Goal: Task Accomplishment & Management: Complete application form

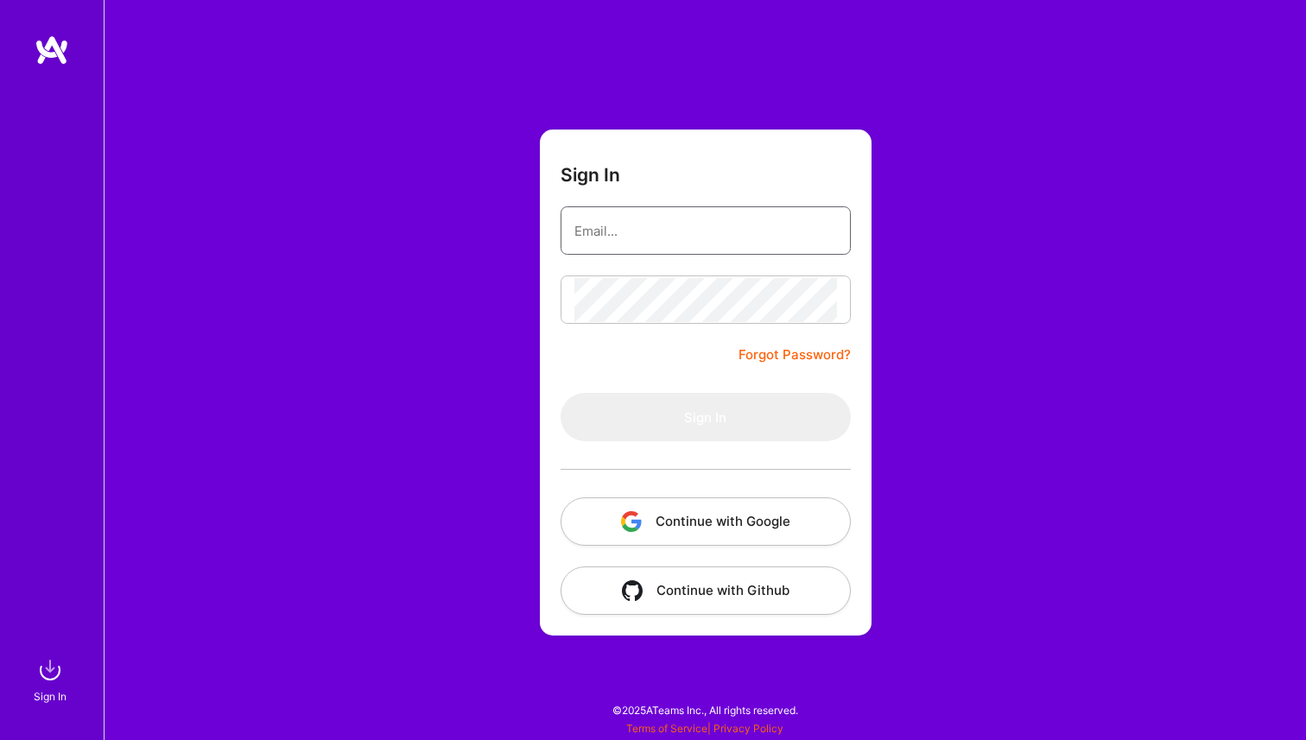
type input "archits1996@gmail.com"
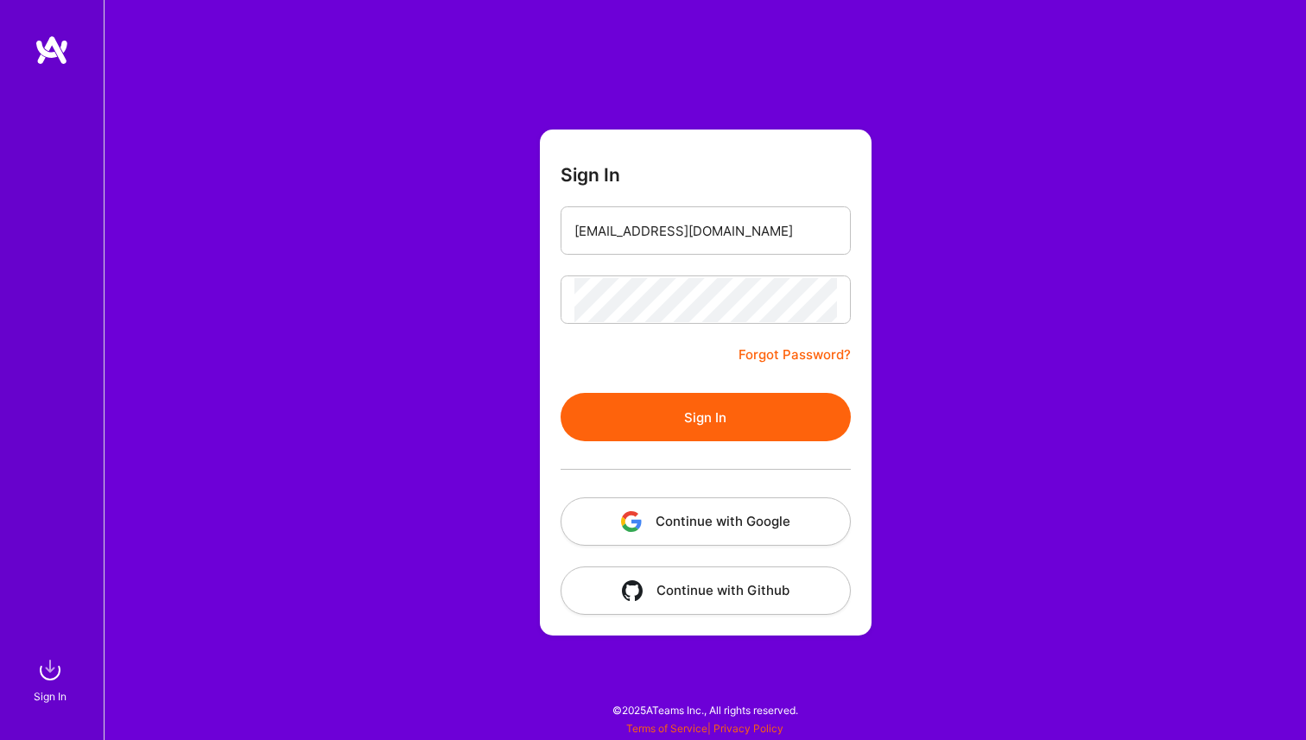
click at [645, 381] on form "Sign In archits1996@gmail.com Forgot Password? Sign In Continue with Google Con…" at bounding box center [706, 383] width 332 height 506
click at [655, 418] on button "Sign In" at bounding box center [706, 417] width 290 height 48
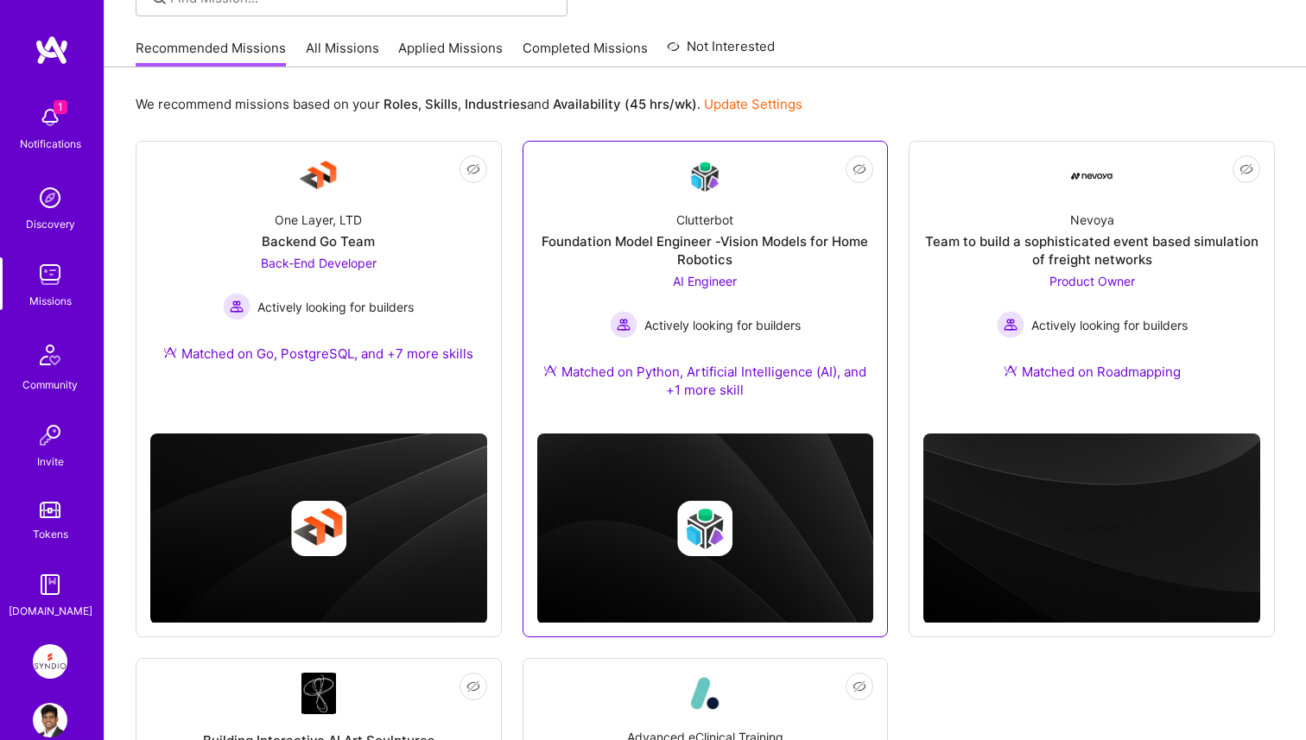
scroll to position [57, 0]
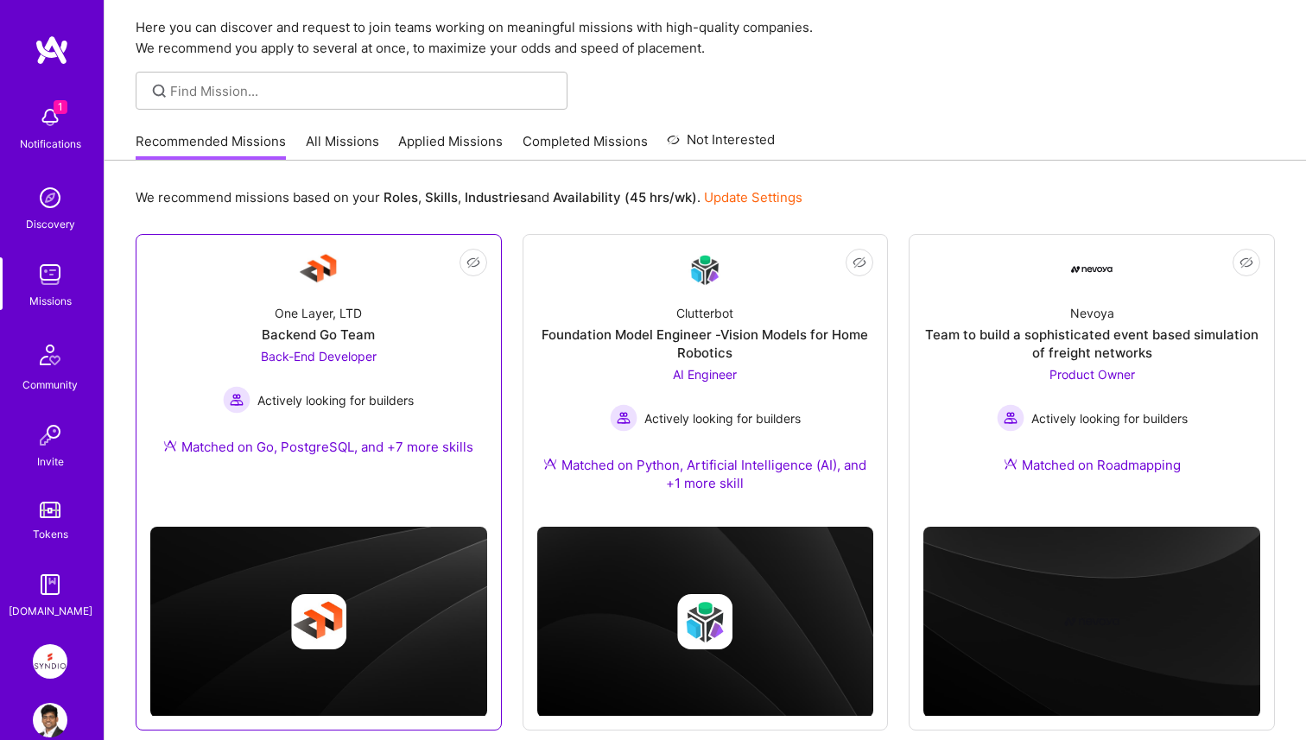
click at [434, 355] on div "One Layer, LTD Backend Go Team Back-End Developer Actively looking for builders…" at bounding box center [318, 383] width 337 height 187
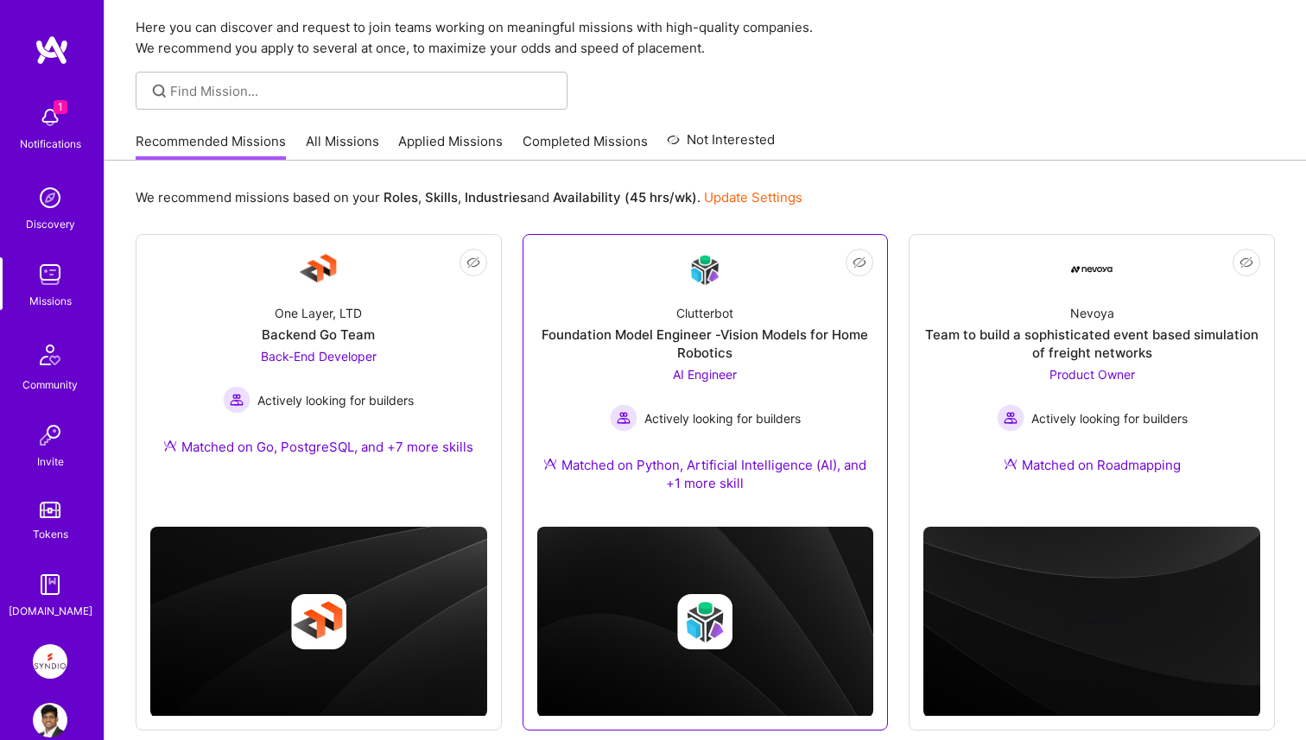
click at [637, 347] on div "Foundation Model Engineer -Vision Models for Home Robotics" at bounding box center [705, 344] width 337 height 36
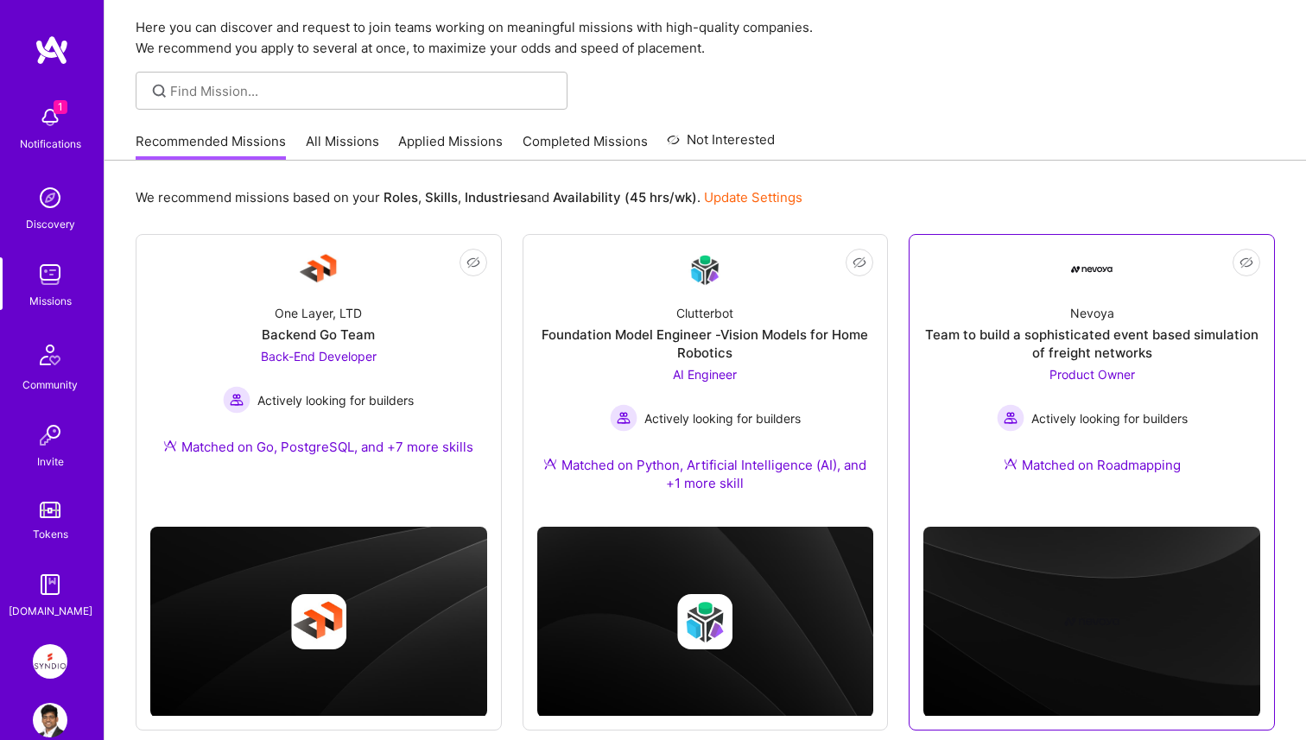
click at [1104, 315] on div "Nevoya" at bounding box center [1092, 313] width 44 height 18
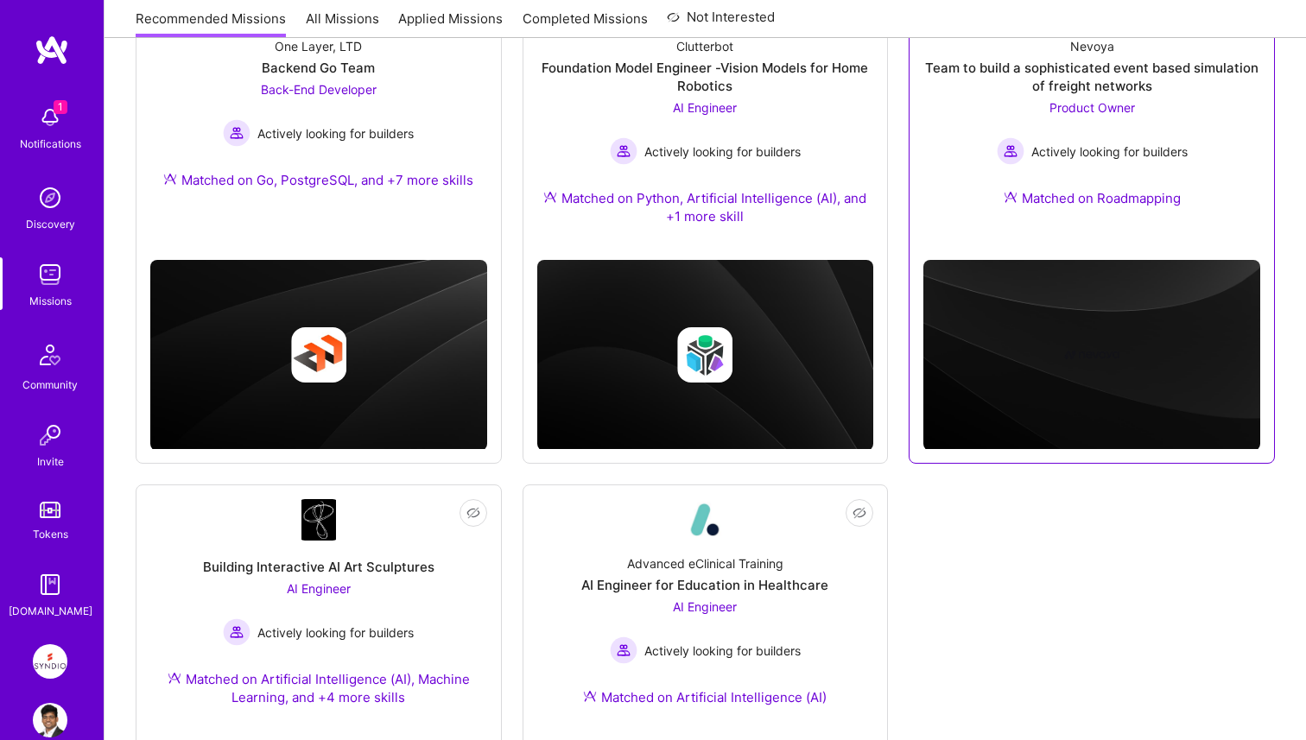
scroll to position [494, 0]
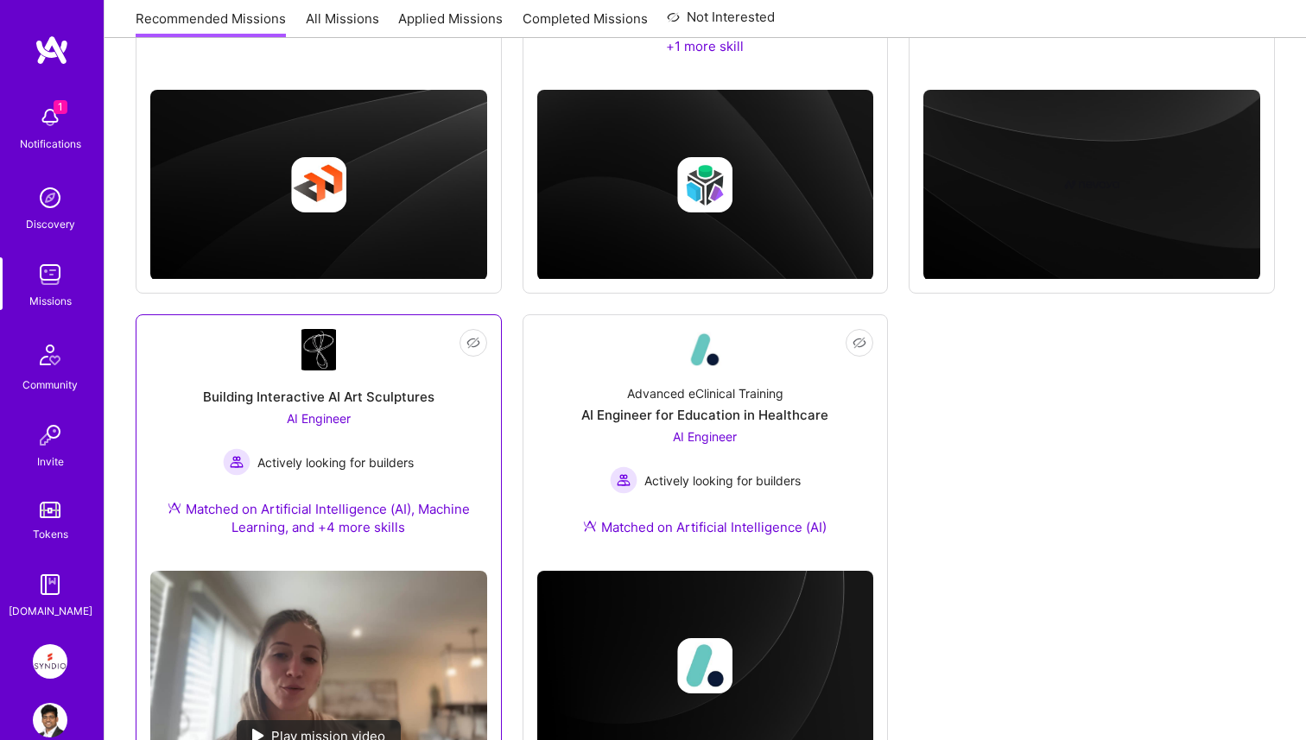
click at [466, 443] on div "Building Interactive AI Art Sculptures AI Engineer Actively looking for builder…" at bounding box center [318, 464] width 337 height 187
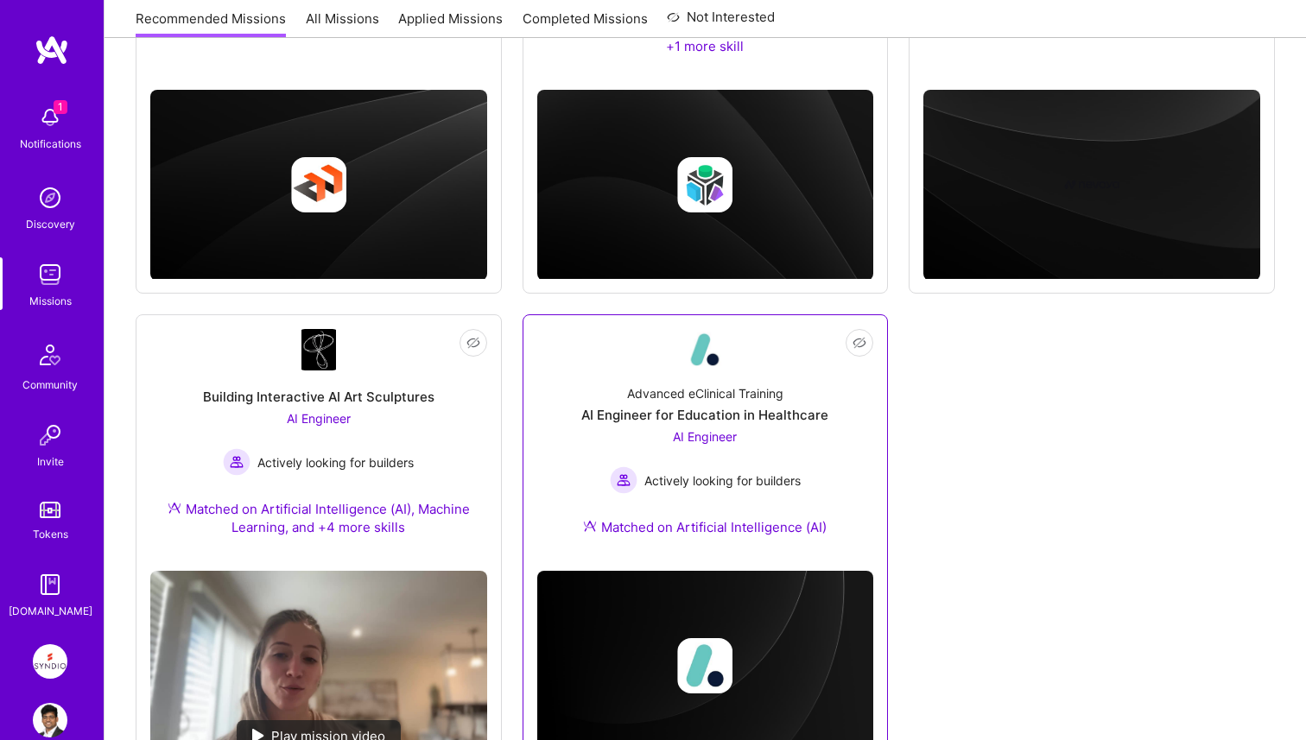
click at [626, 447] on div "AI Engineer Actively looking for builders" at bounding box center [705, 461] width 191 height 67
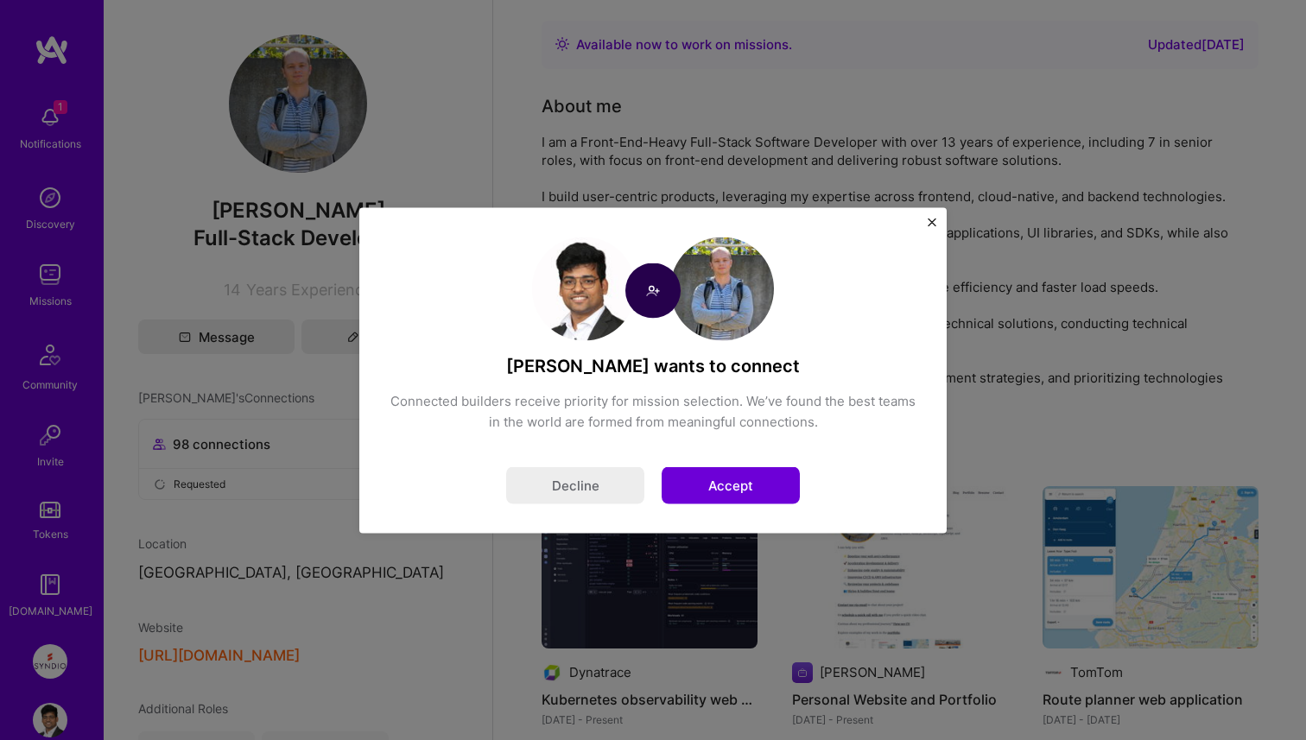
click at [733, 489] on button "Accept" at bounding box center [731, 485] width 138 height 37
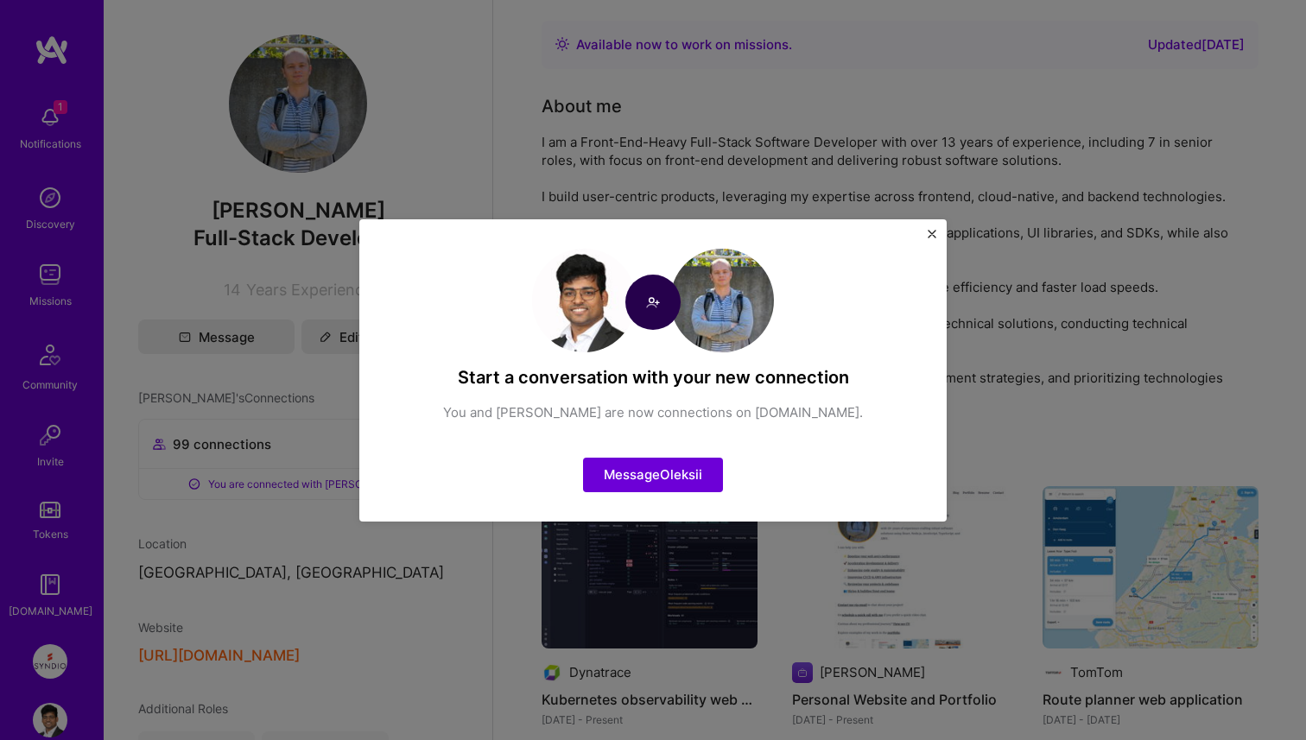
click at [930, 237] on img "Close" at bounding box center [932, 234] width 9 height 9
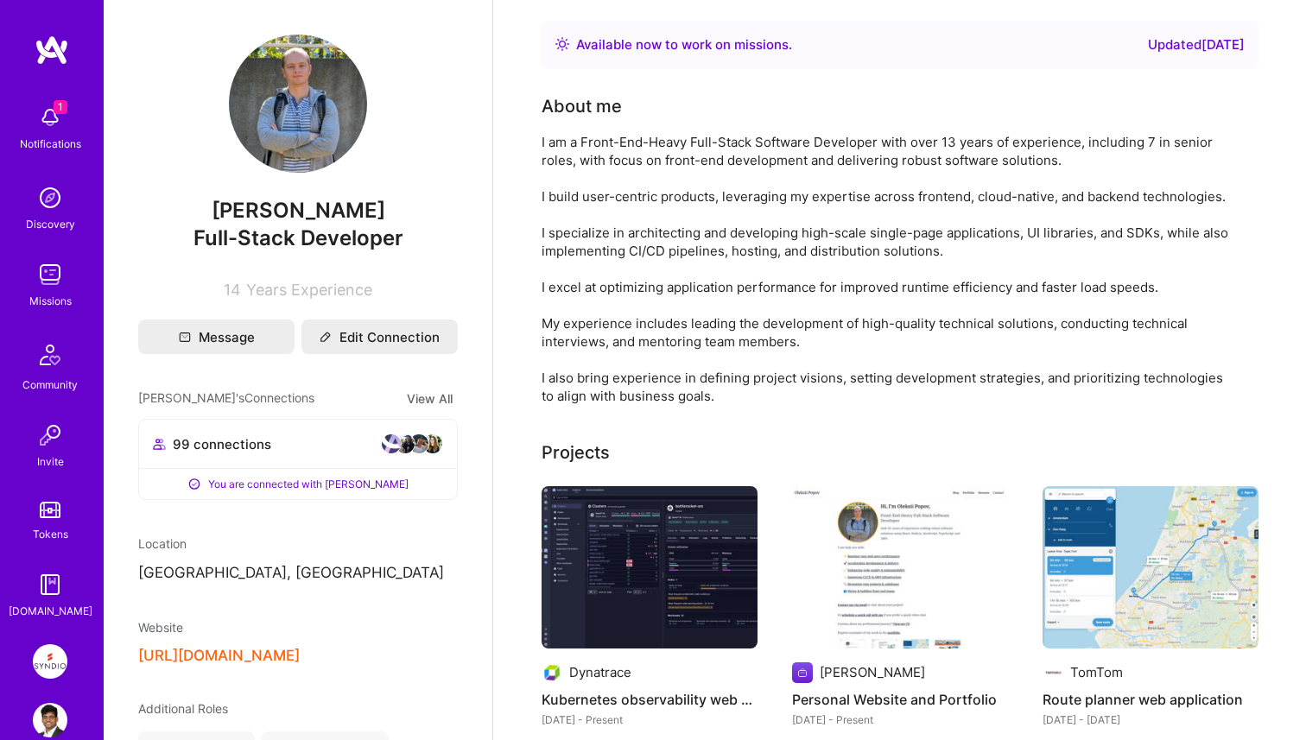
click at [56, 97] on div "1 Notifications" at bounding box center [50, 127] width 107 height 60
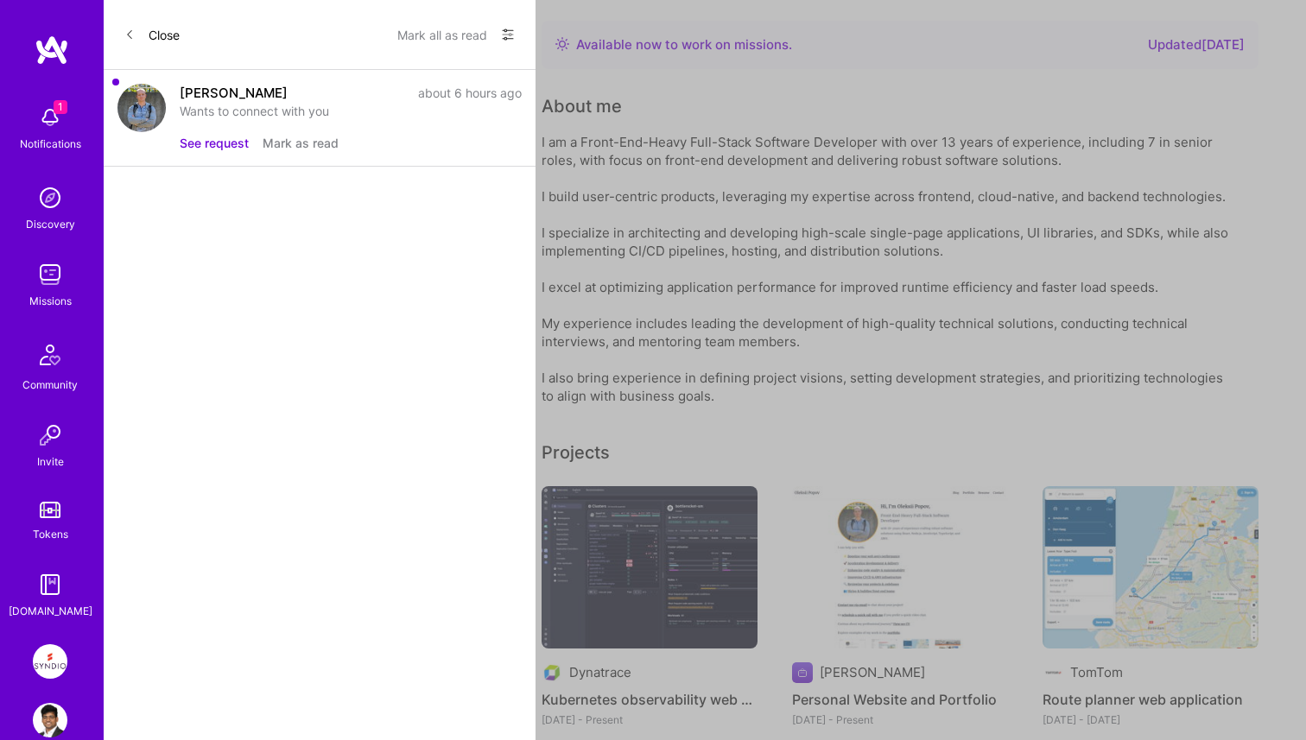
click at [203, 143] on button "See request" at bounding box center [214, 143] width 69 height 18
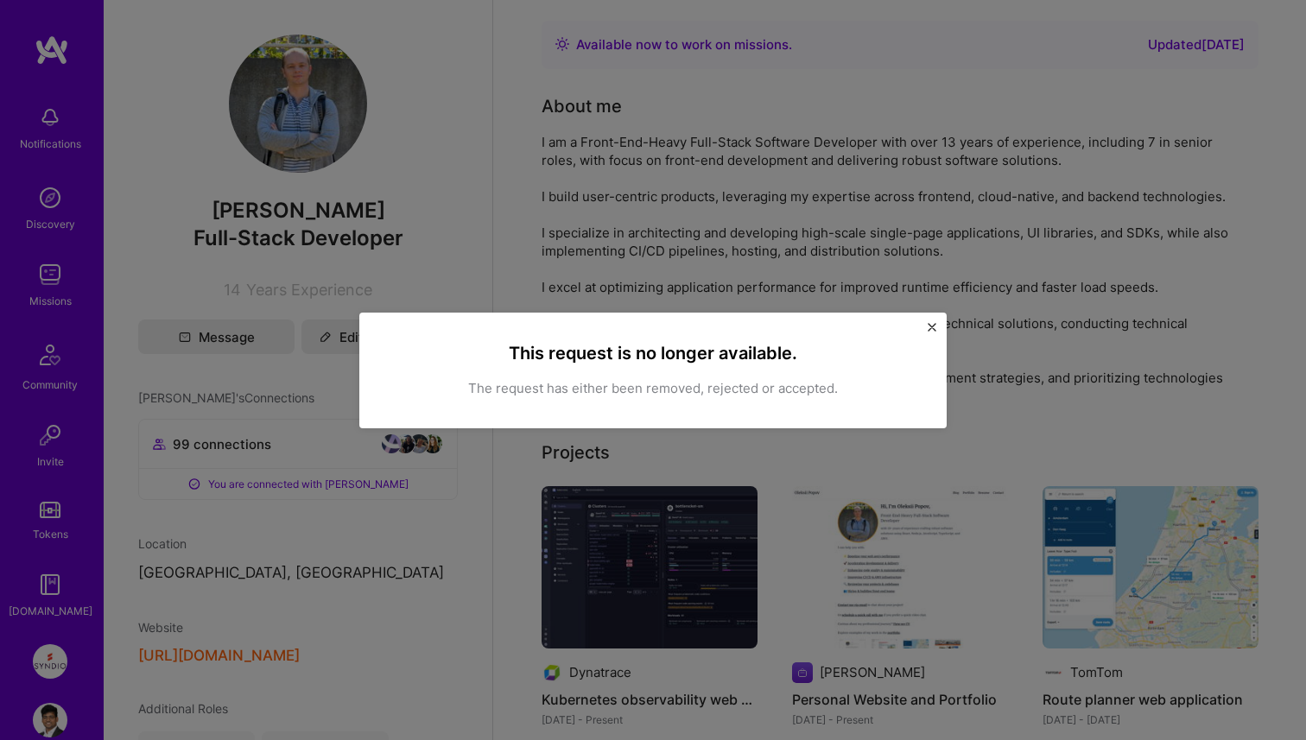
click at [936, 325] on img "Close" at bounding box center [932, 327] width 9 height 9
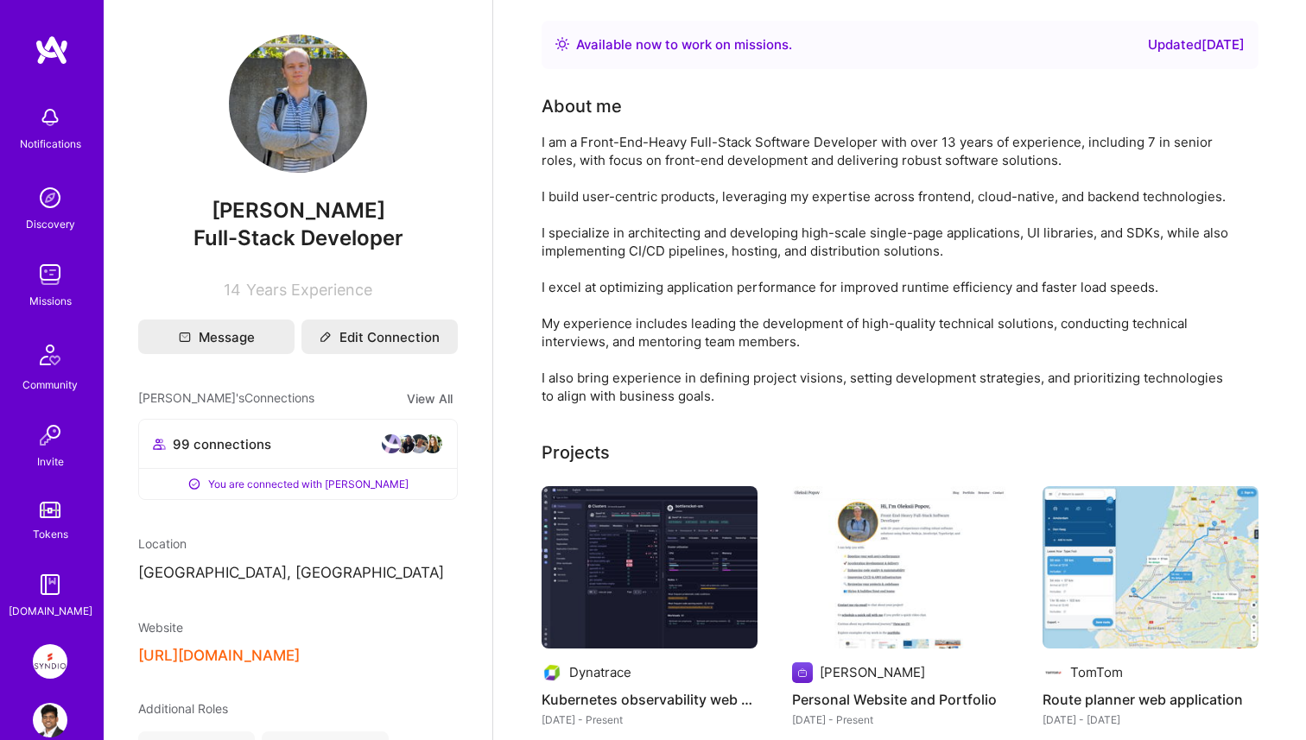
click at [52, 209] on img at bounding box center [50, 198] width 35 height 35
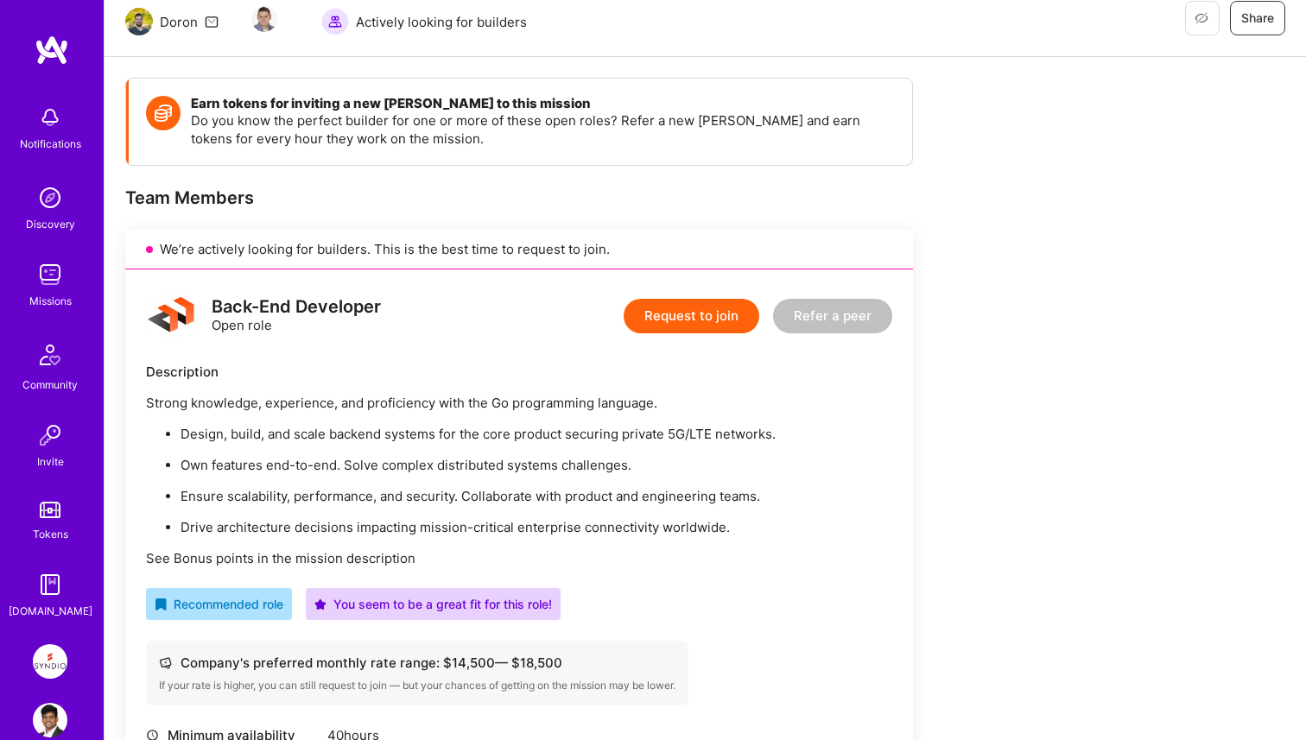
scroll to position [367, 0]
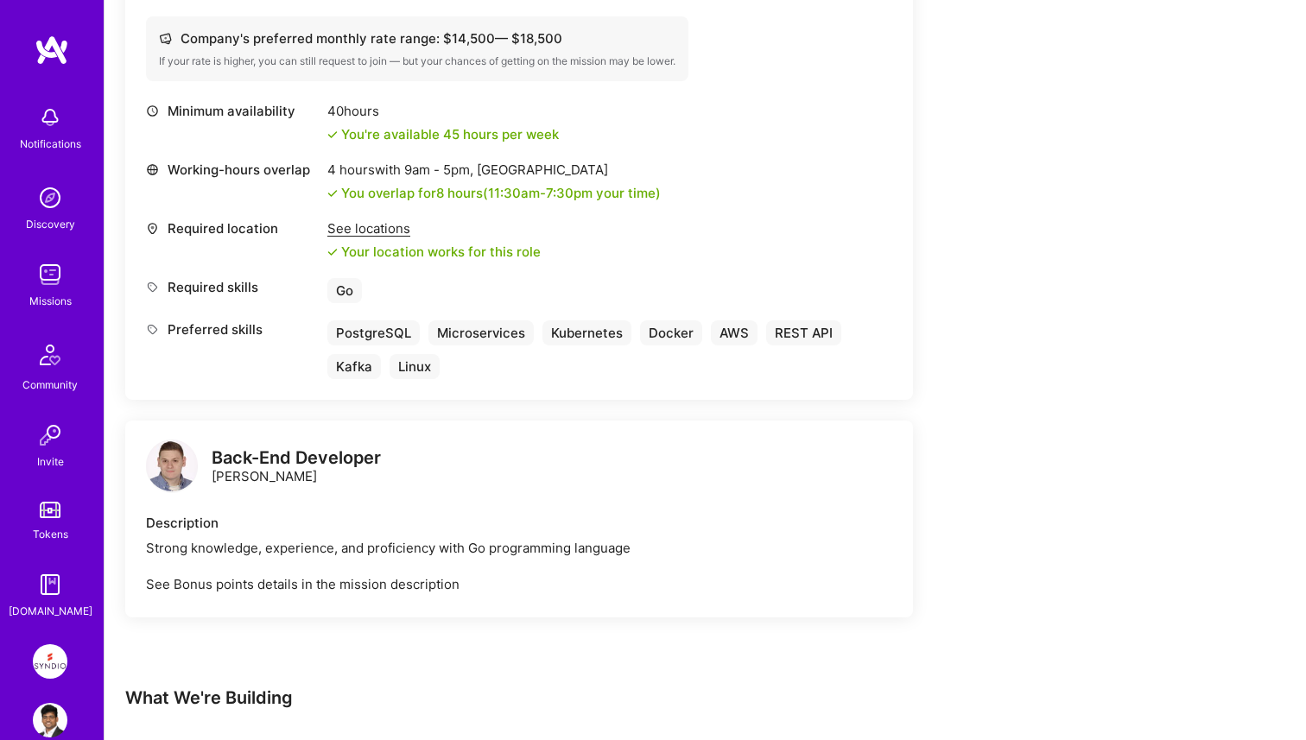
scroll to position [738, 0]
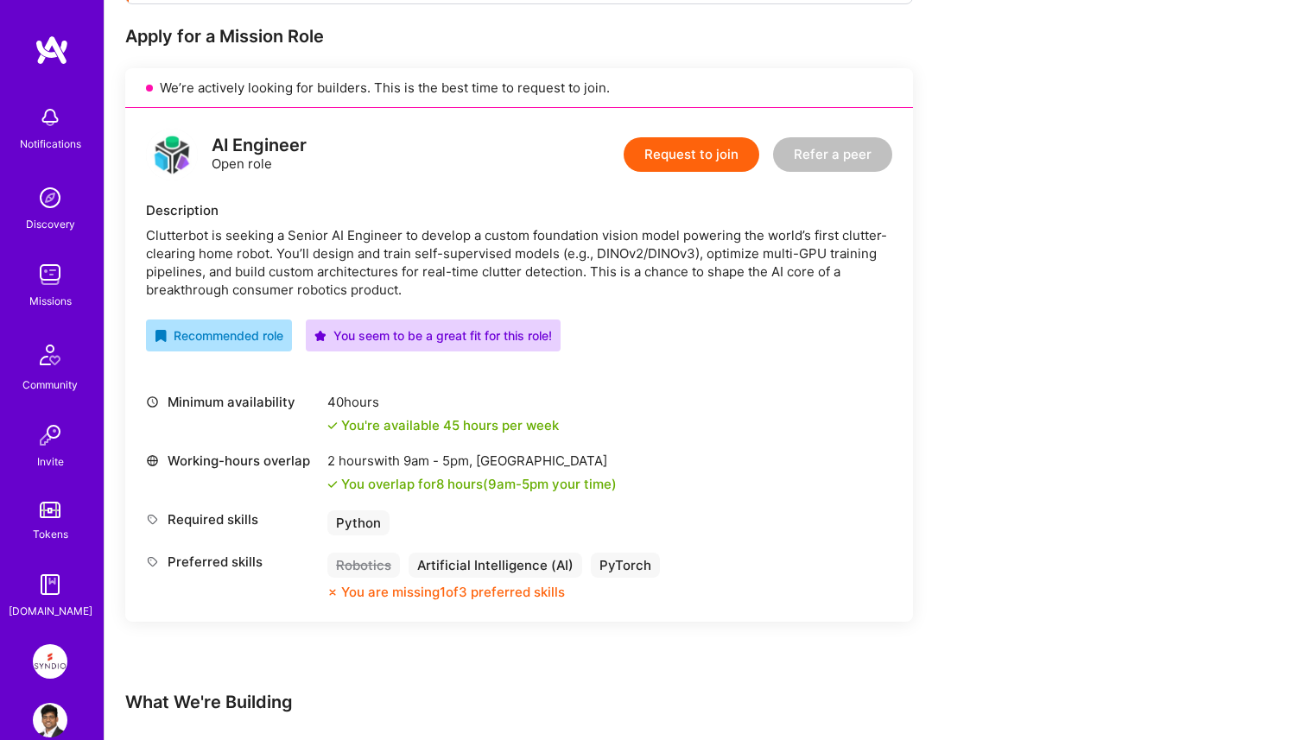
scroll to position [337, 0]
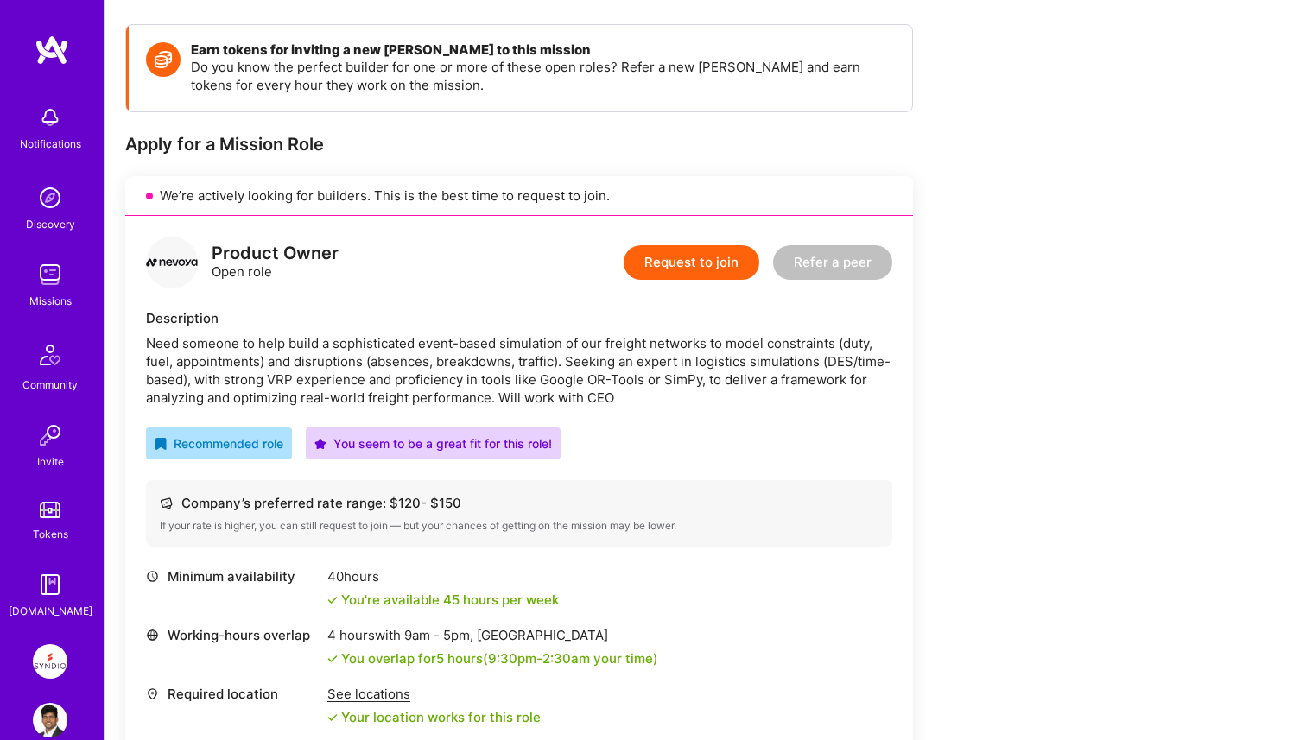
scroll to position [234, 0]
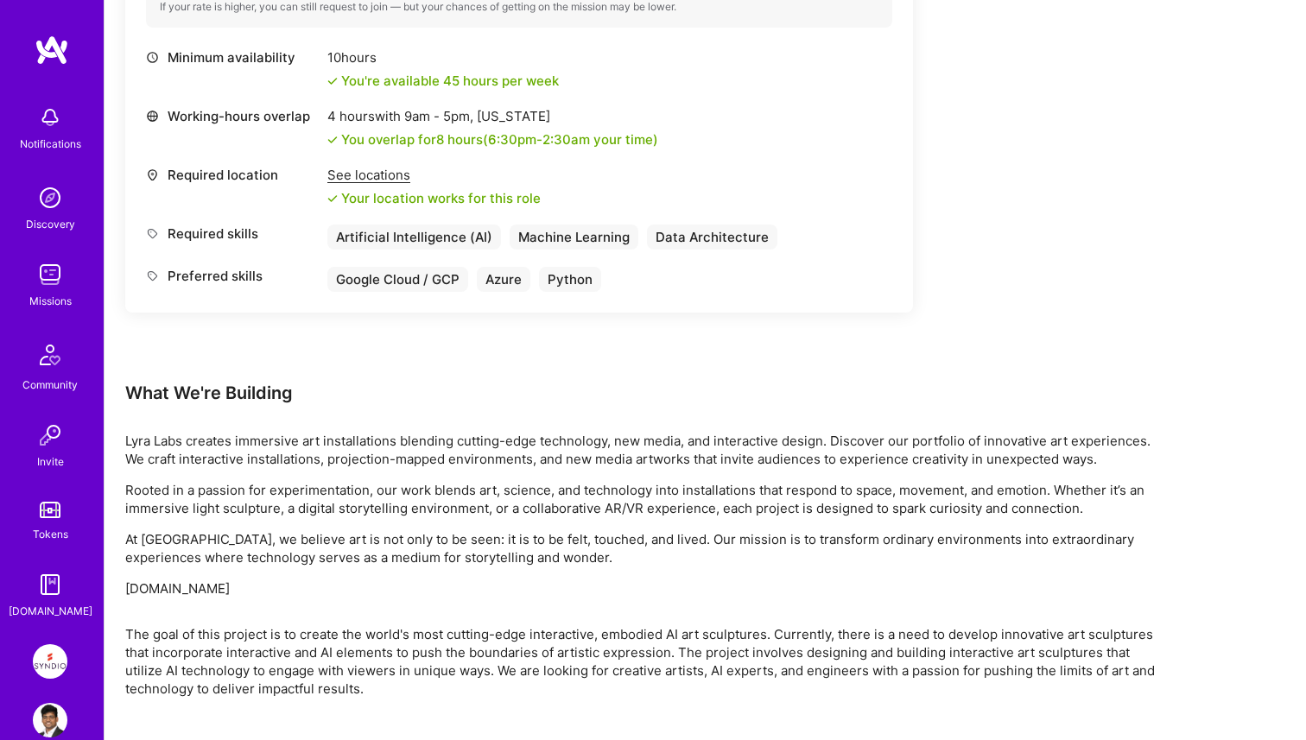
scroll to position [1071, 0]
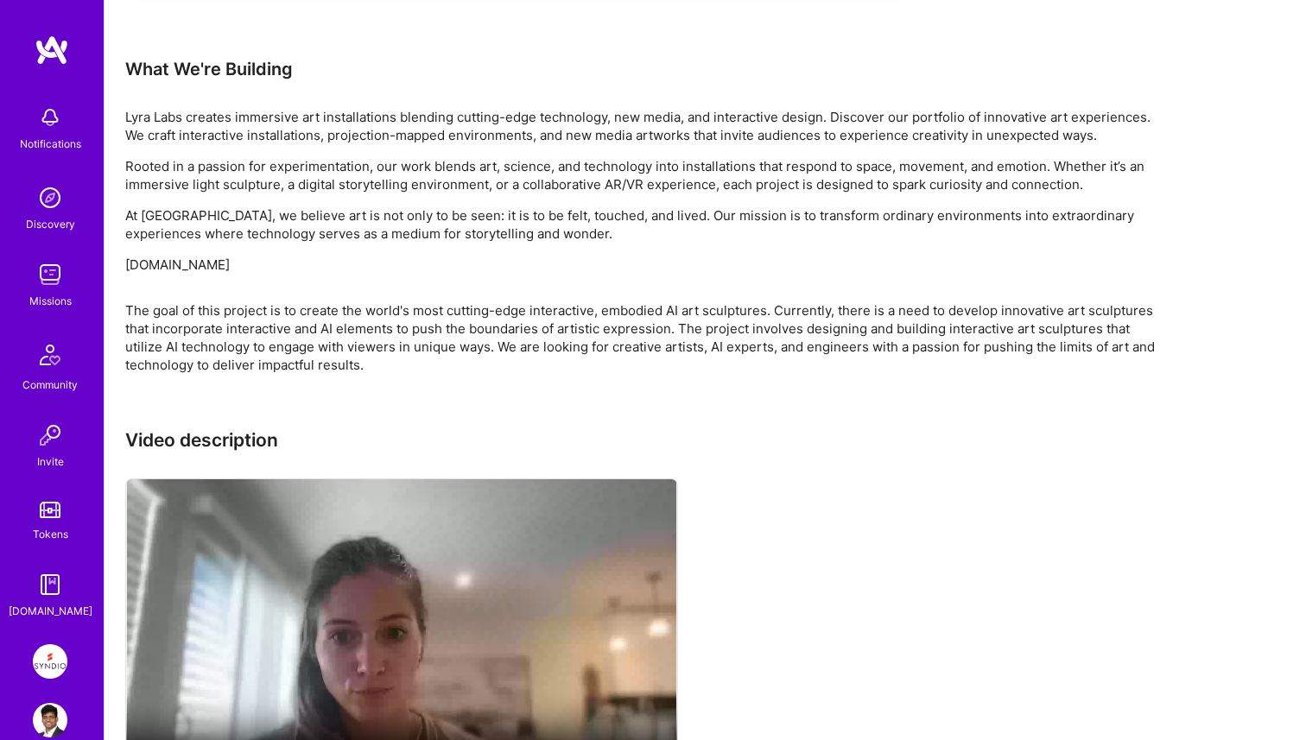
click at [190, 265] on p "[DOMAIN_NAME]" at bounding box center [643, 265] width 1037 height 18
copy p "[DOMAIN_NAME]"
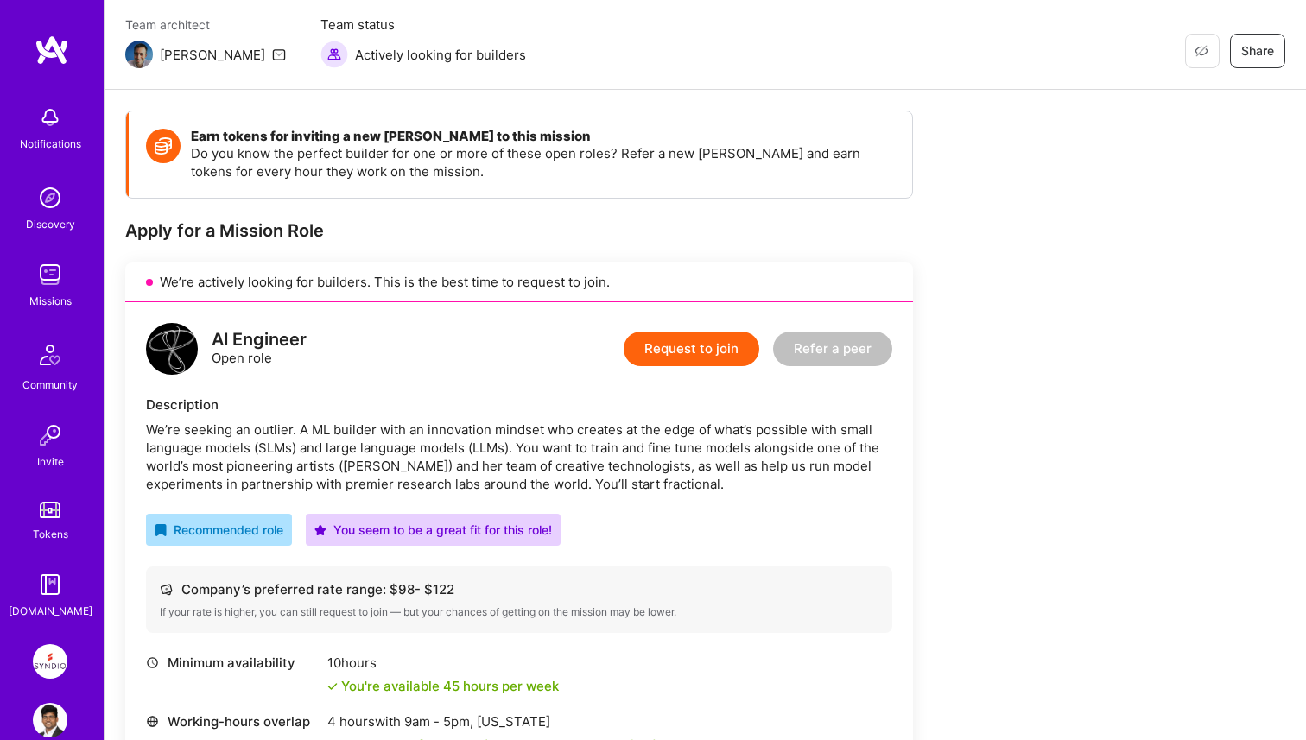
scroll to position [0, 0]
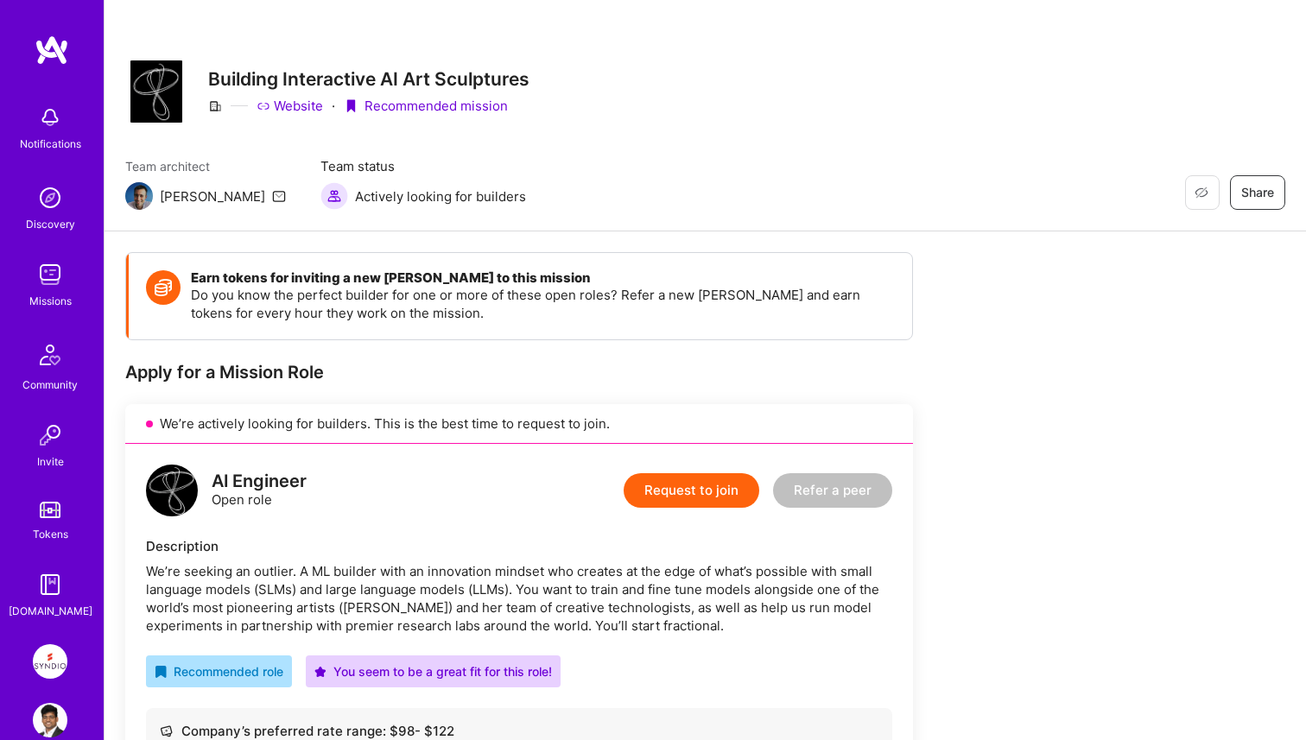
click at [727, 486] on button "Request to join" at bounding box center [692, 490] width 136 height 35
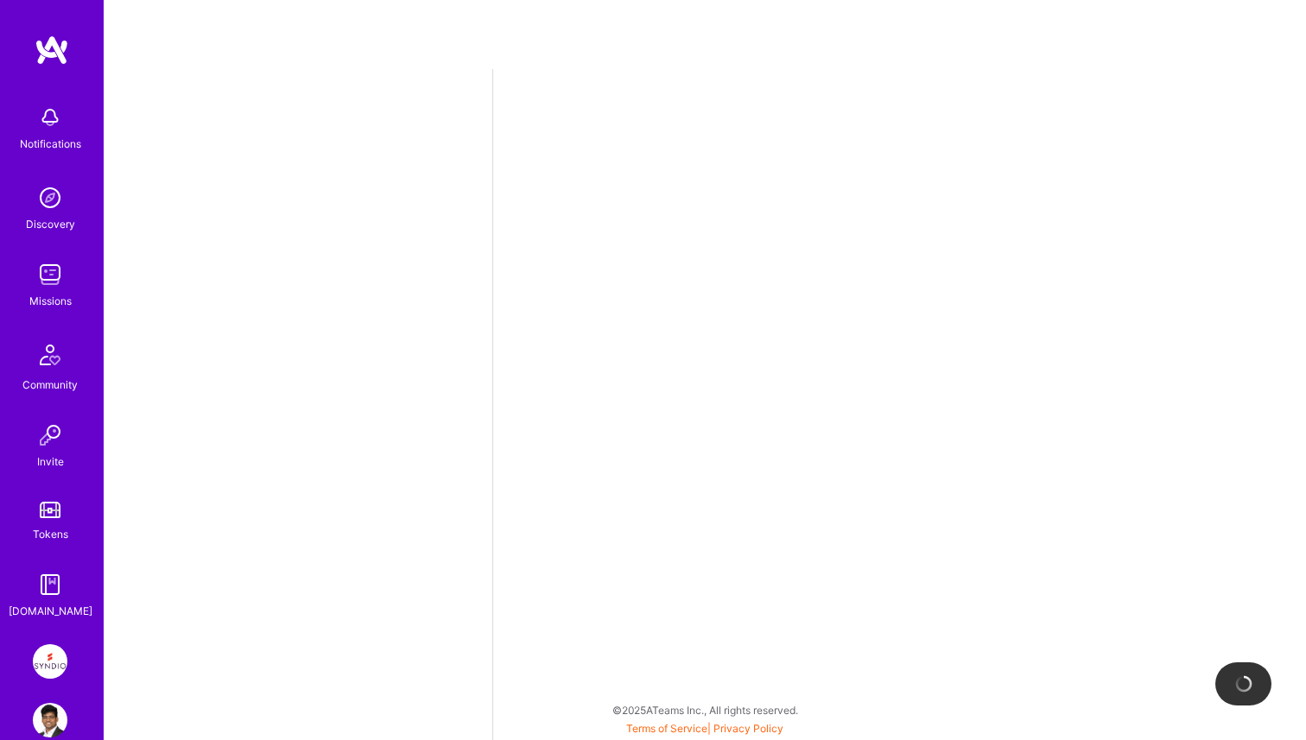
select select "IN"
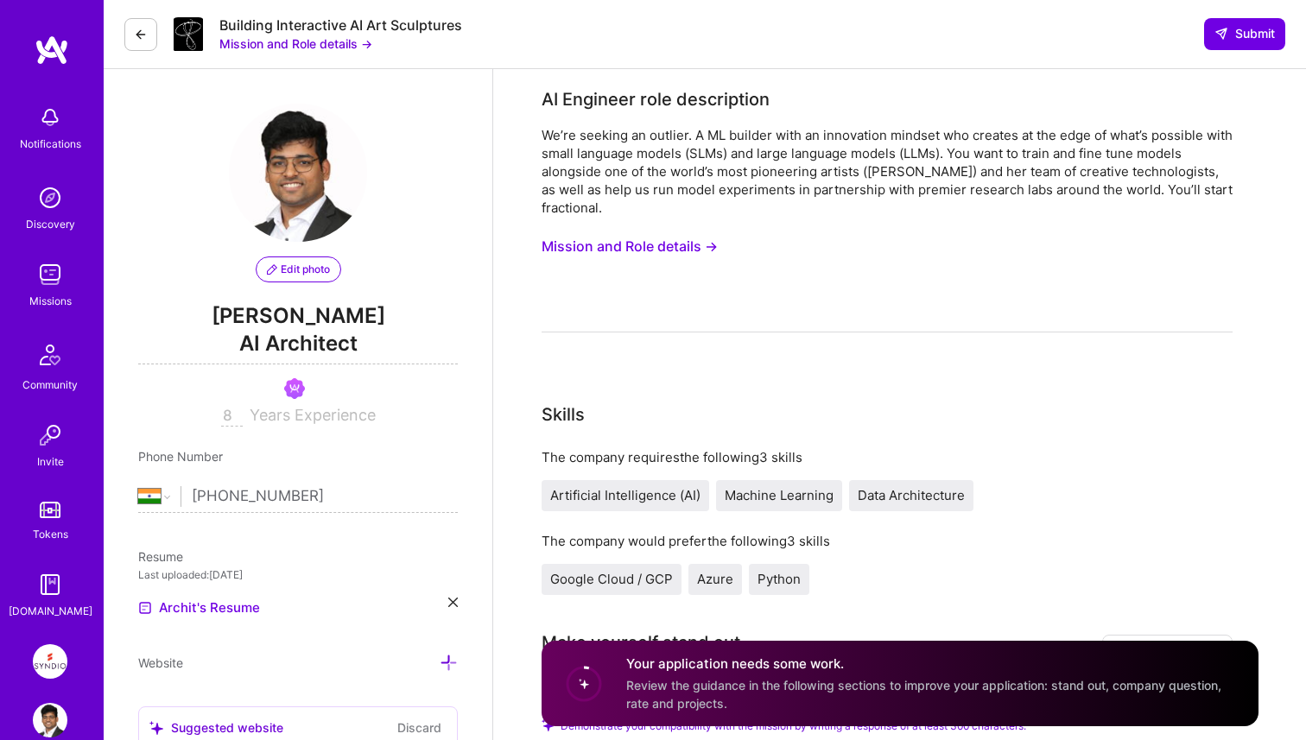
click at [689, 257] on button "Mission and Role details →" at bounding box center [630, 247] width 176 height 32
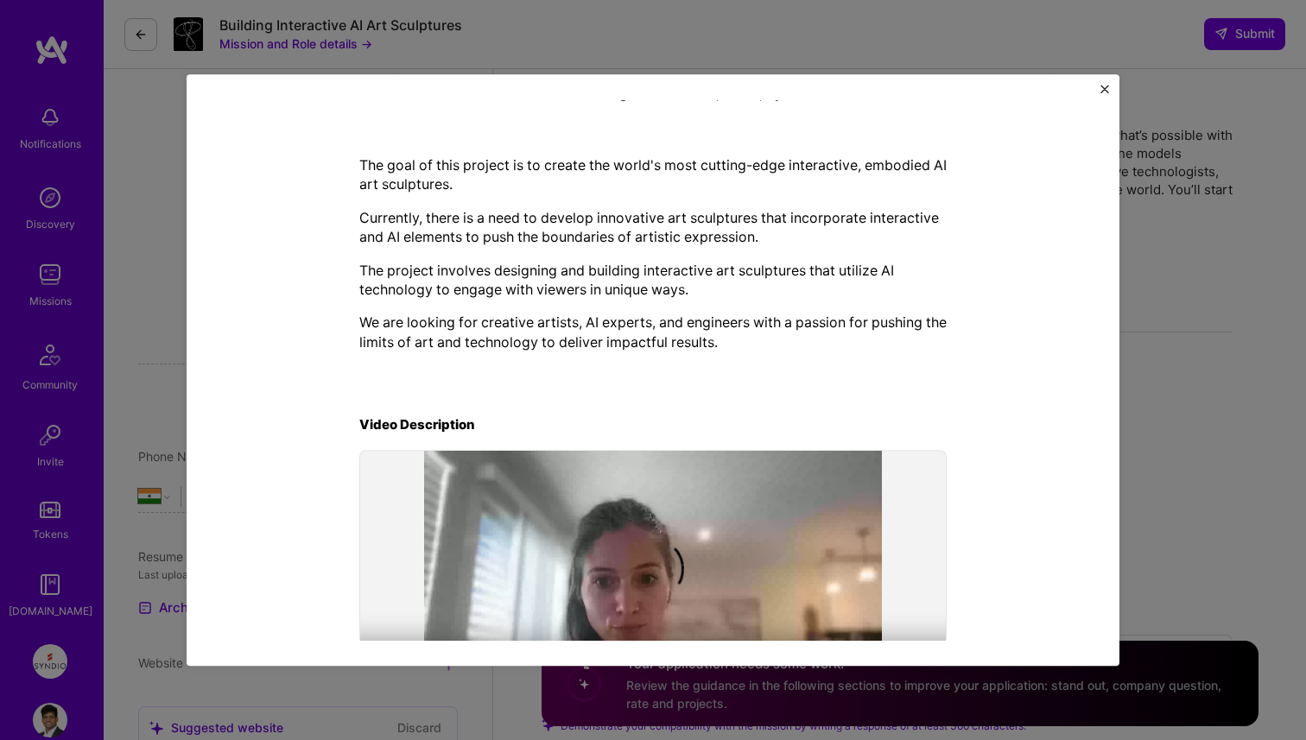
scroll to position [465, 0]
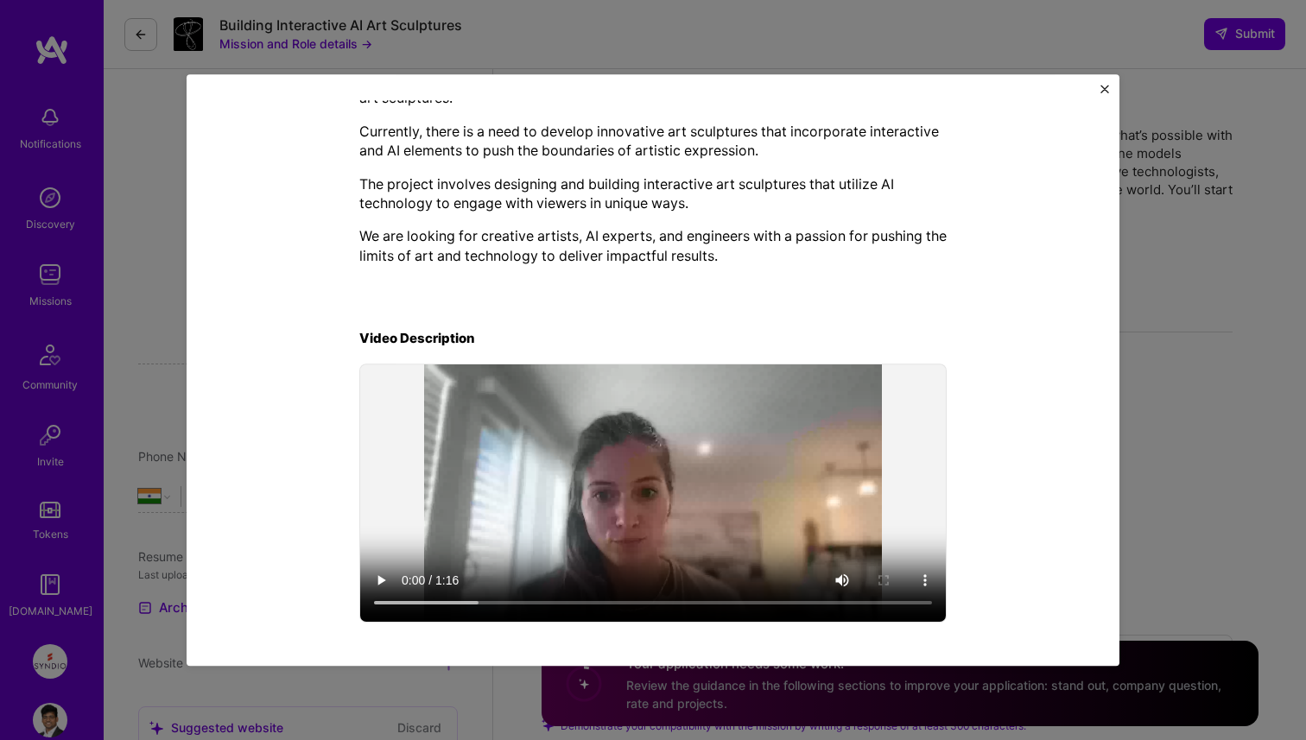
click at [1101, 98] on button "Close" at bounding box center [1105, 94] width 9 height 18
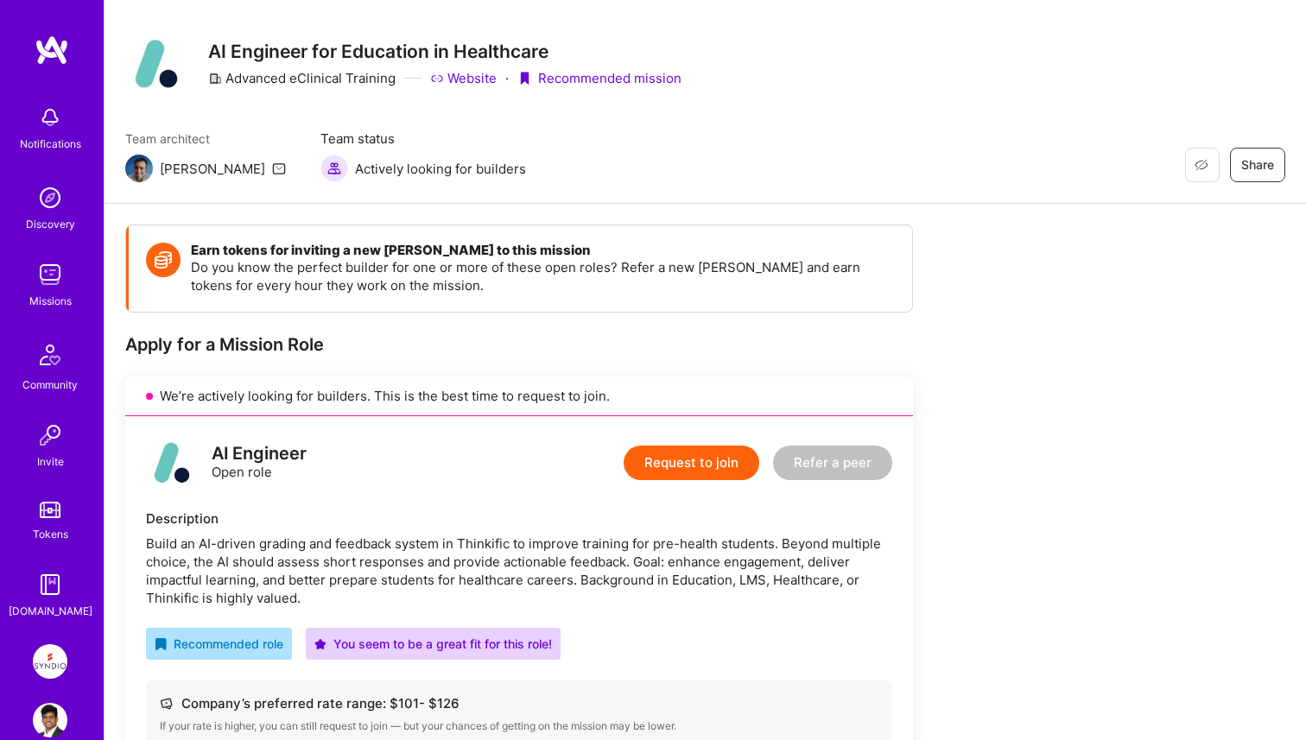
scroll to position [29, 0]
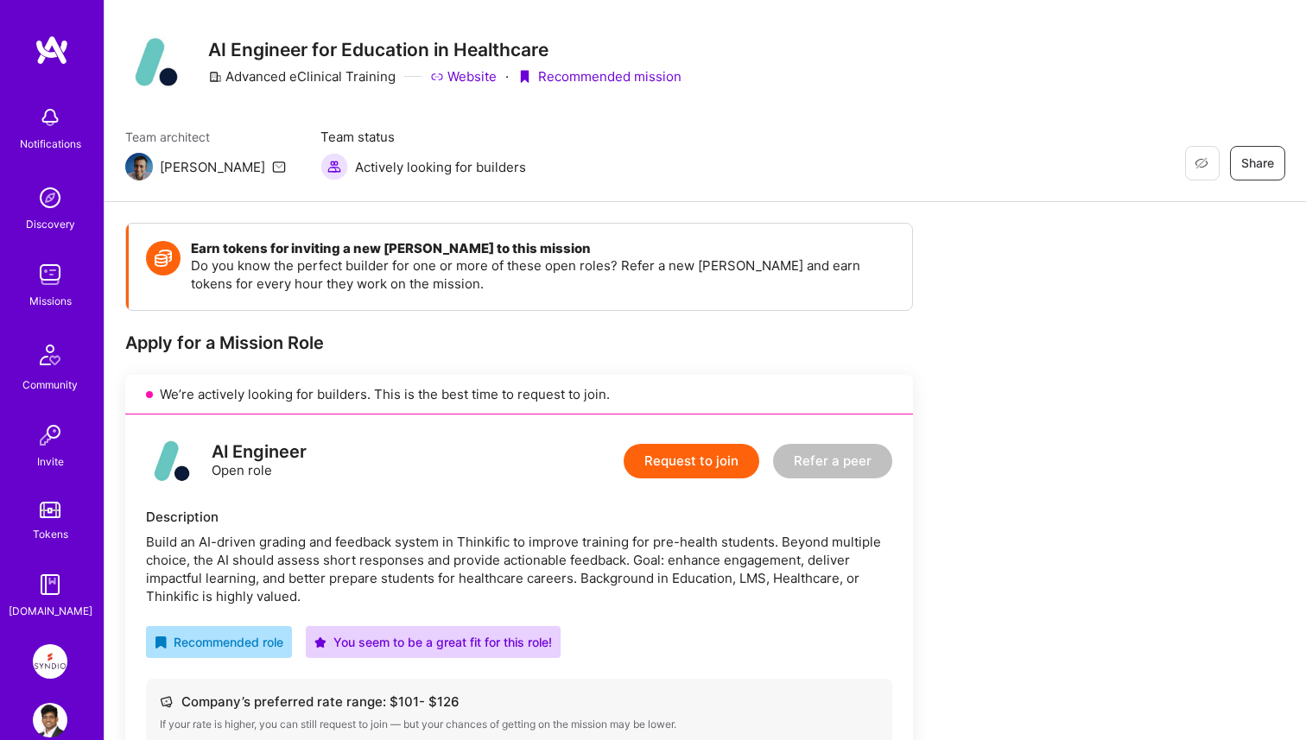
click at [474, 531] on div "Description Build an AI-driven grading and feedback system in Thinkific to impr…" at bounding box center [519, 557] width 746 height 98
click at [476, 539] on div "Build an AI-driven grading and feedback system in Thinkific to improve training…" at bounding box center [519, 569] width 746 height 73
copy div "Thinkific"
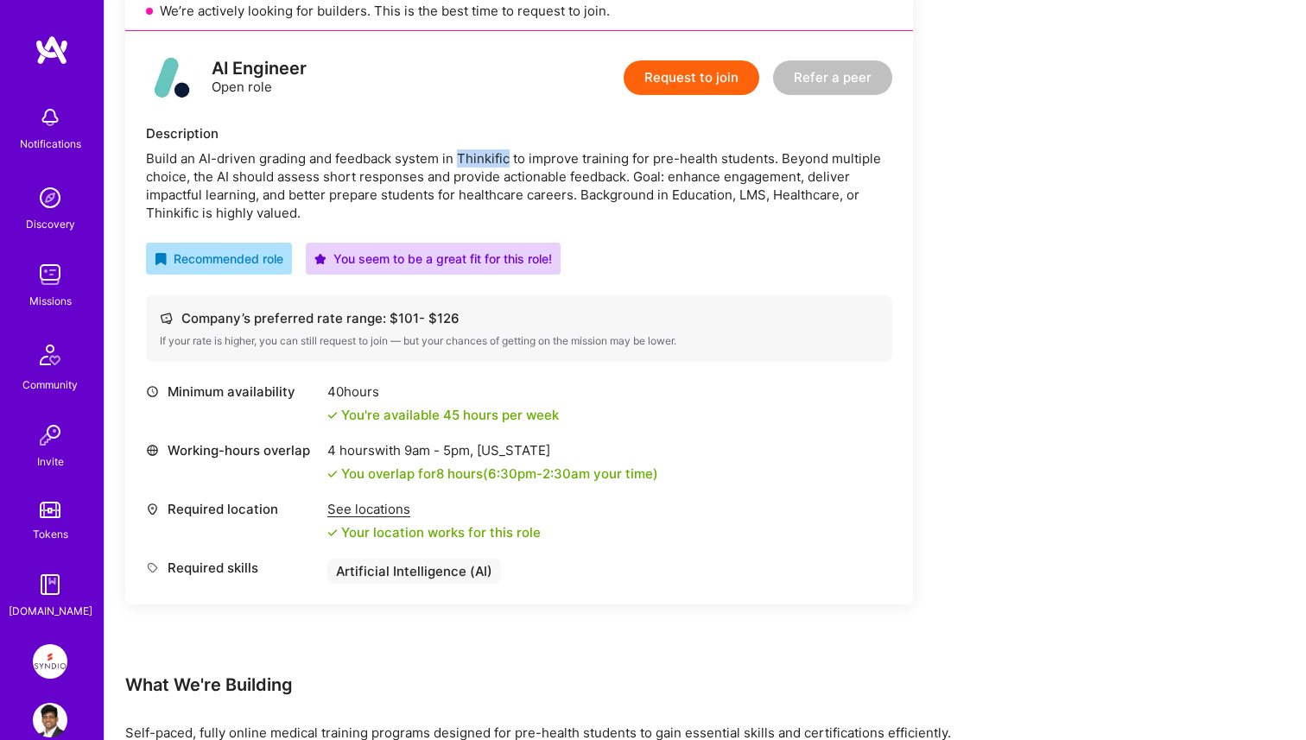
scroll to position [605, 0]
